Goal: Ask a question

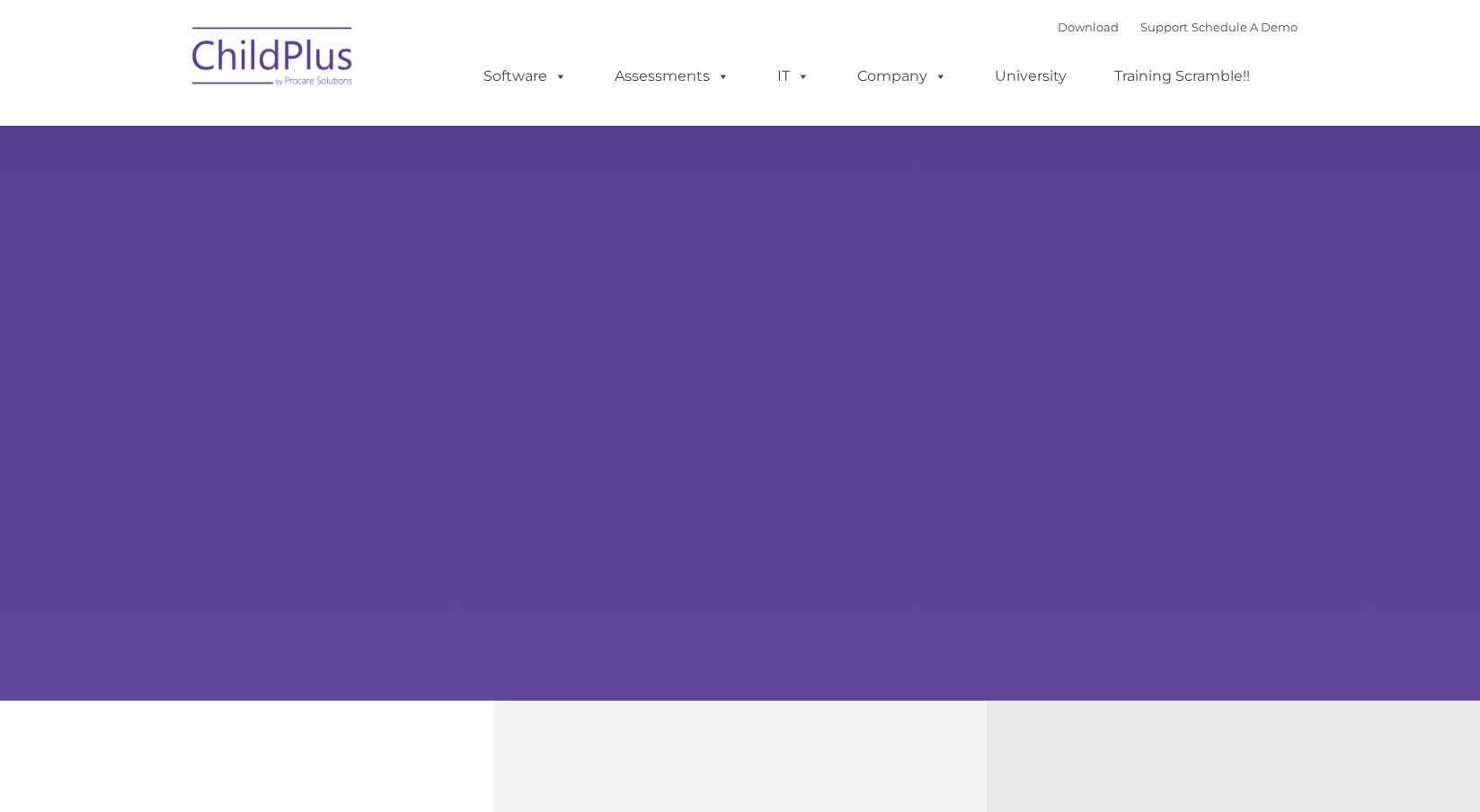
type input ""
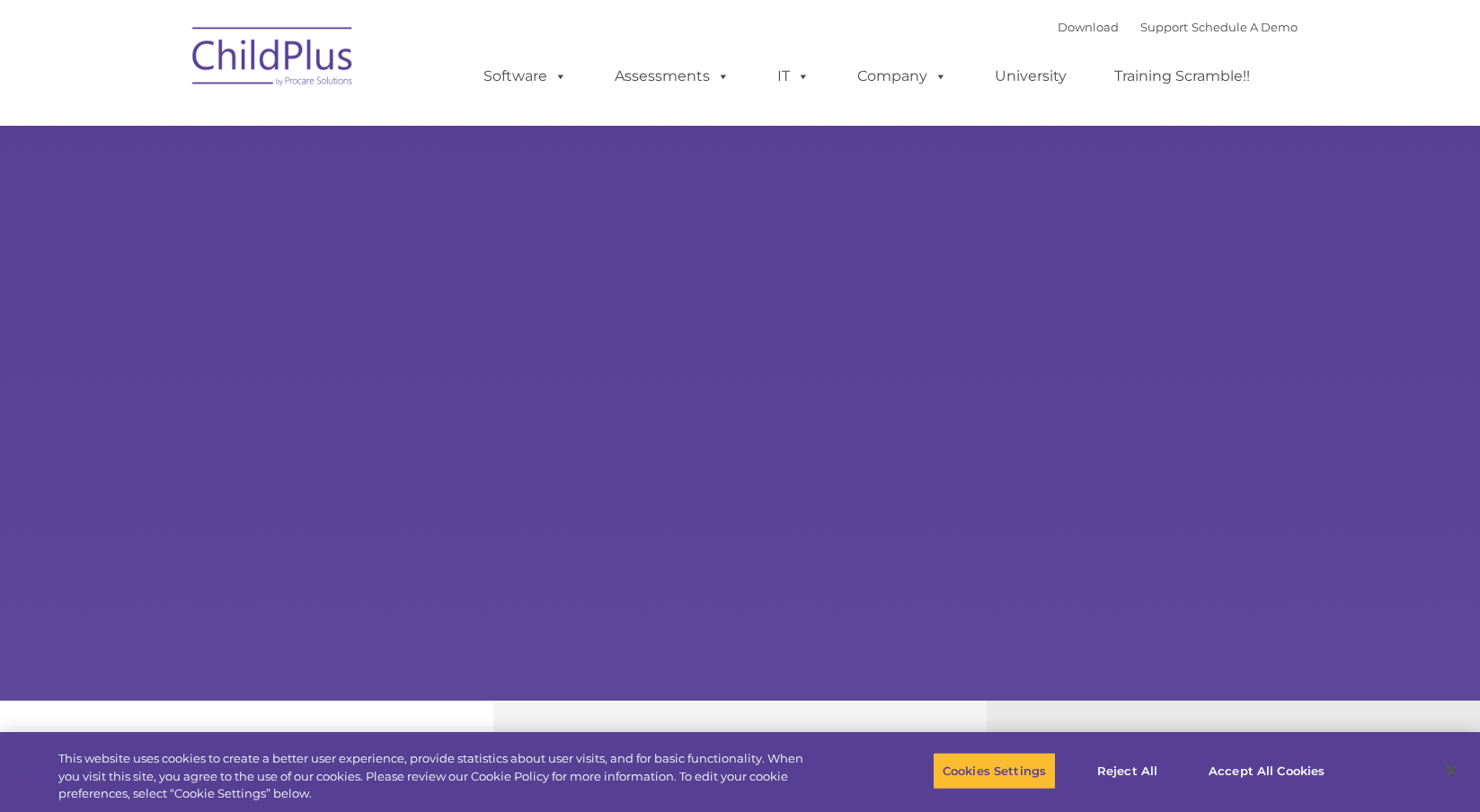
select select "MEDIUM"
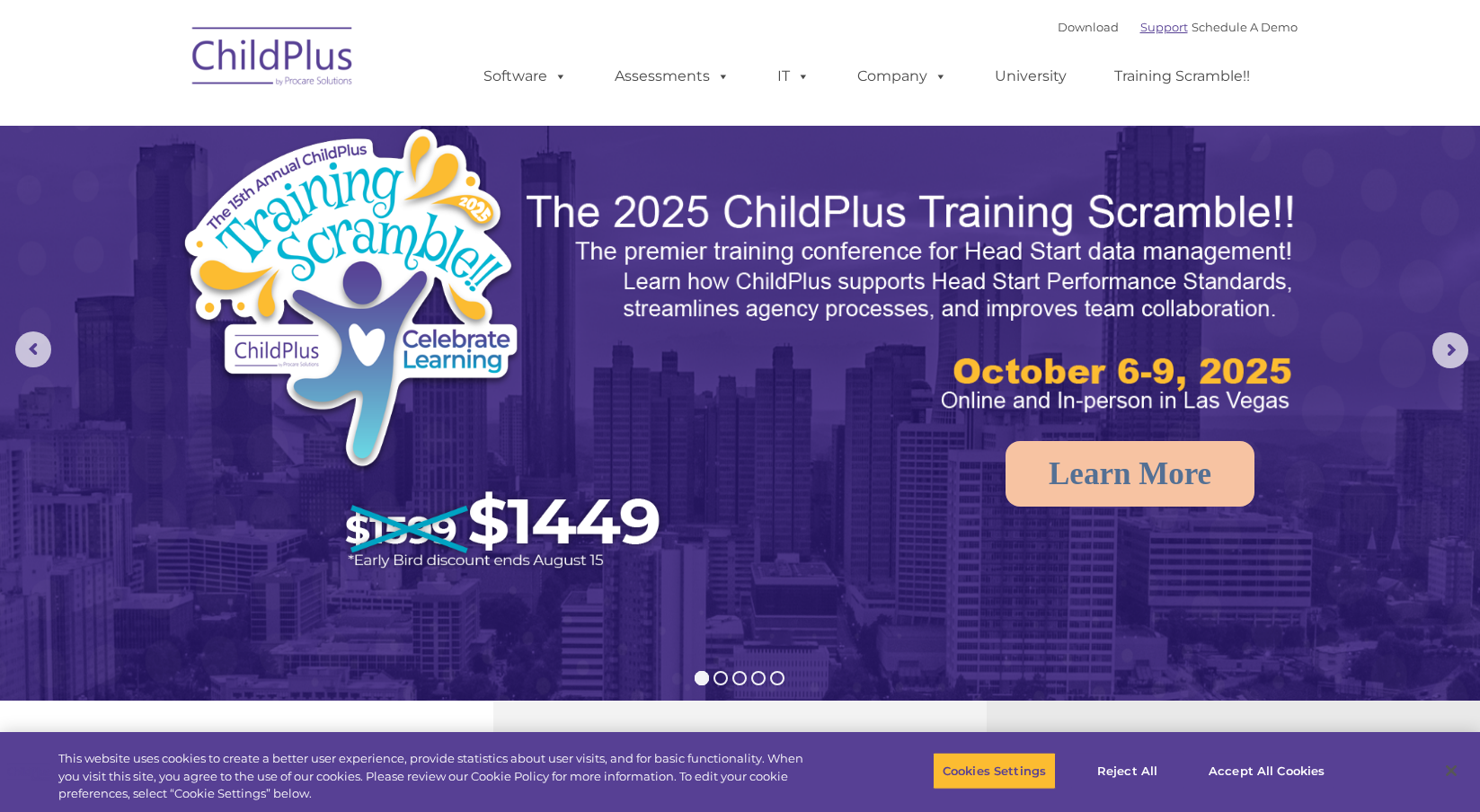
click at [1140, 33] on link "Support" at bounding box center [1164, 27] width 48 height 14
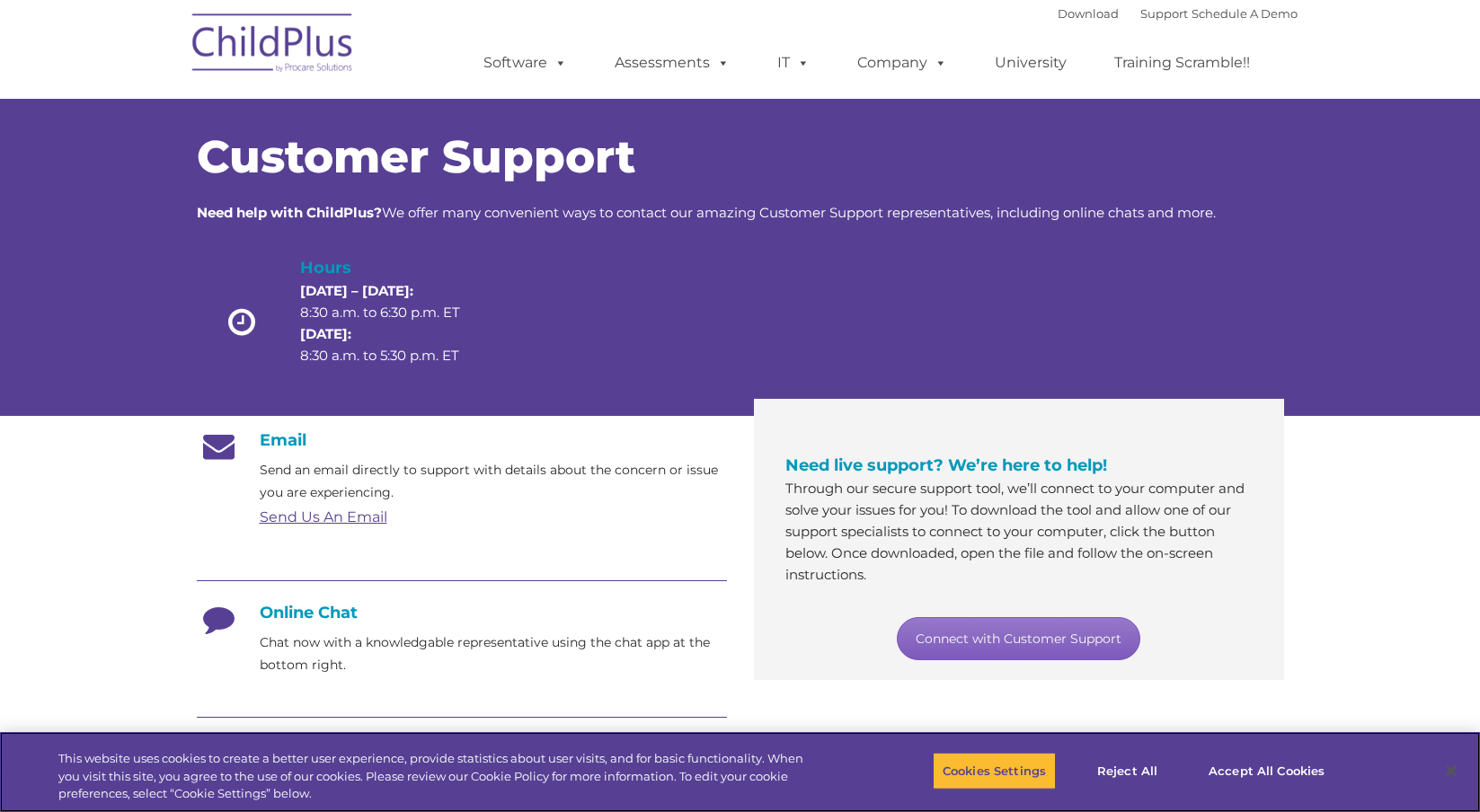
click at [1019, 628] on link "Connect with Customer Support" at bounding box center [1018, 638] width 244 height 43
